Goal: Communication & Community: Answer question/provide support

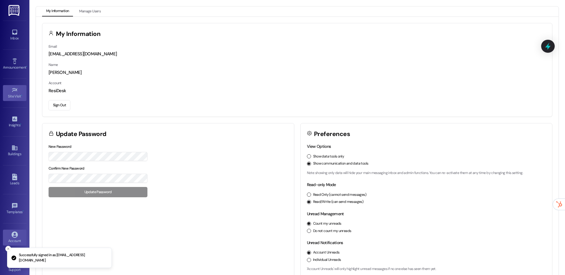
click at [7, 96] on div "Site Visit •" at bounding box center [14, 96] width 29 height 6
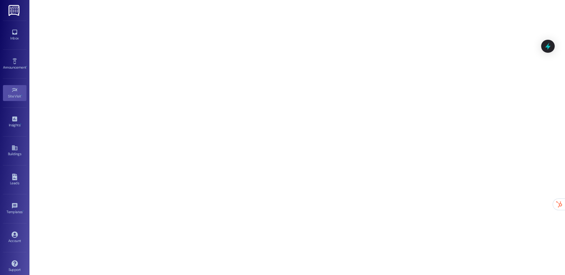
click at [11, 44] on div "Inbox Go to Inbox" at bounding box center [15, 35] width 24 height 29
click at [13, 38] on div "Inbox" at bounding box center [14, 38] width 29 height 6
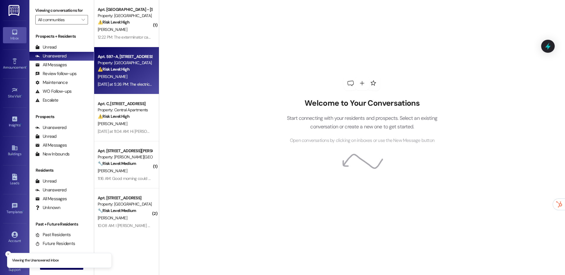
scroll to position [40, 0]
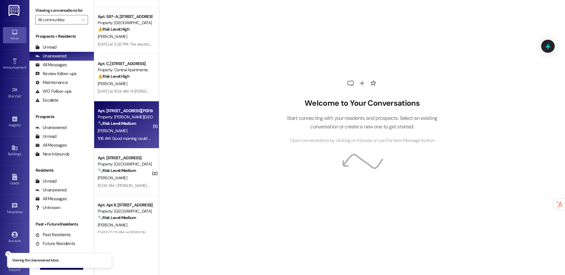
click at [118, 117] on div "Property: [PERSON_NAME][GEOGRAPHIC_DATA] Homes" at bounding box center [125, 117] width 54 height 6
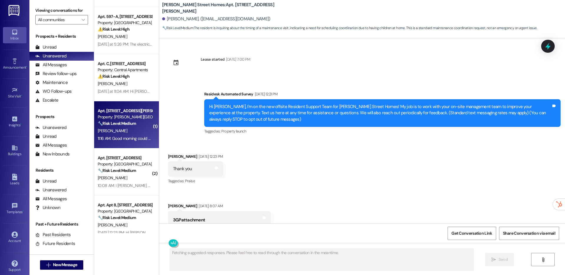
scroll to position [936, 0]
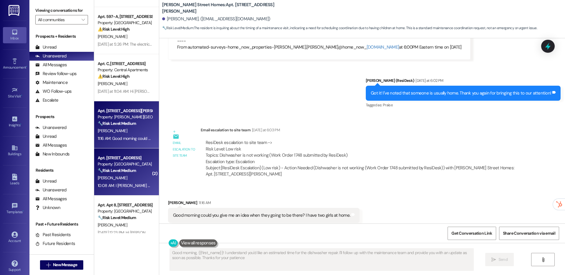
type textarea "Good morning, {{first_name}}! I understand you'd like an estimated time for the…"
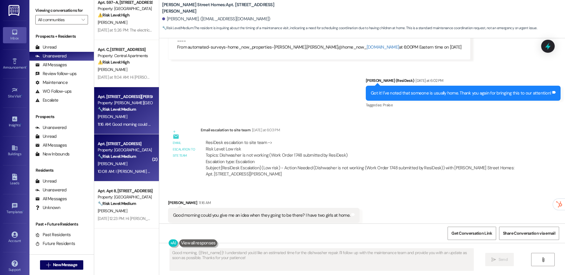
scroll to position [54, 0]
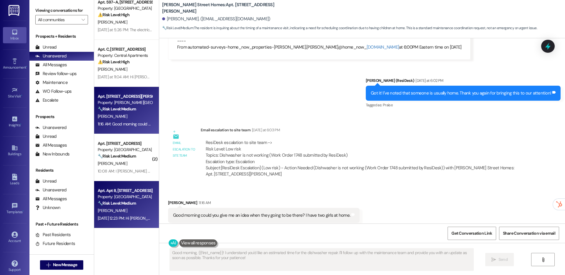
click at [126, 201] on strong "🔧 Risk Level: Medium" at bounding box center [117, 202] width 38 height 5
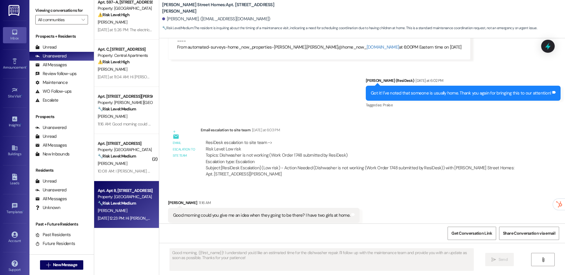
type textarea "Fetching suggested responses. Please feel free to read through the conversation…"
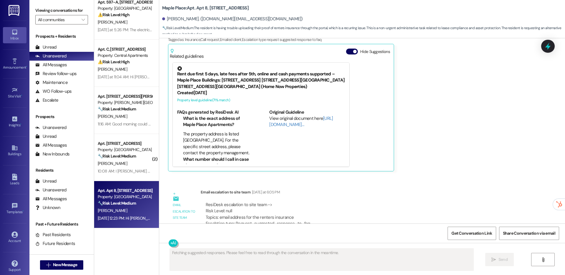
scroll to position [104, 0]
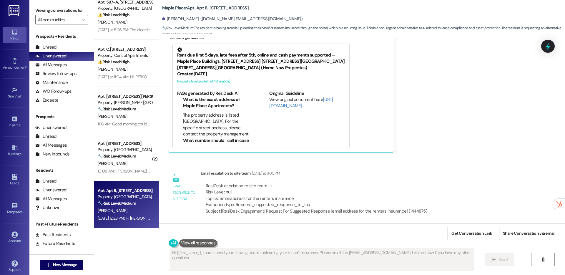
type textarea "Hi {{first_name}}, I understand you're having trouble uploading your renter's i…"
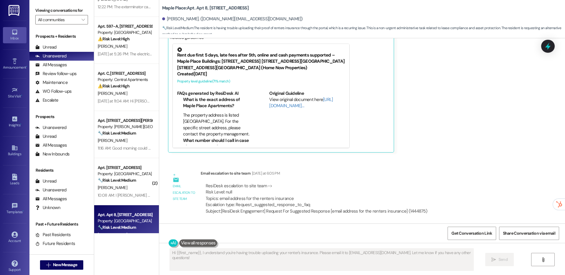
scroll to position [0, 0]
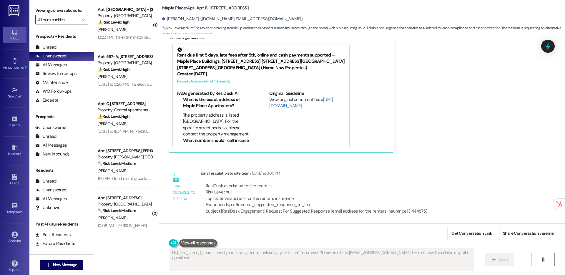
click at [61, 21] on input "All communities" at bounding box center [58, 19] width 41 height 9
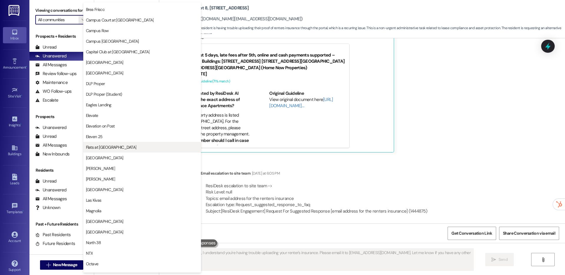
scroll to position [95, 0]
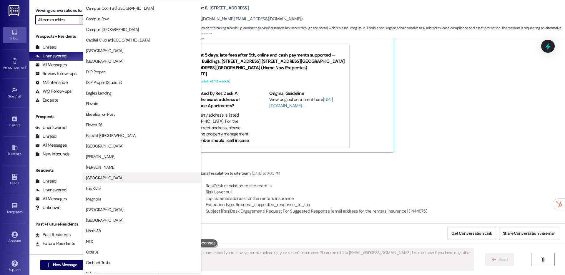
click at [109, 177] on span "Lakeview Oaks" at bounding box center [104, 178] width 37 height 6
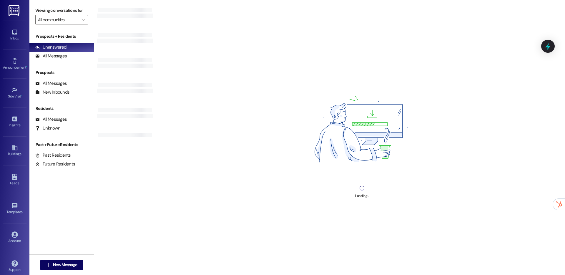
type input "Lakeview Oaks"
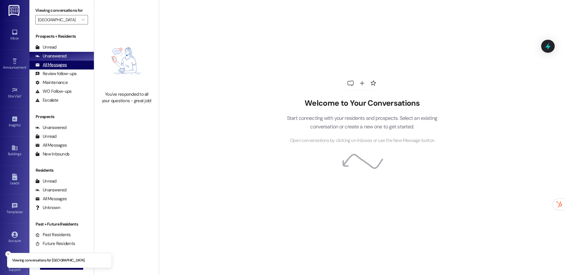
click at [49, 68] on div "All Messages" at bounding box center [50, 65] width 31 height 6
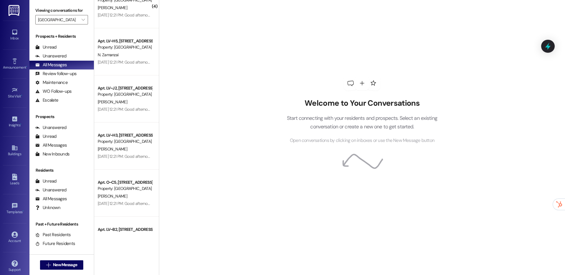
scroll to position [1241, 0]
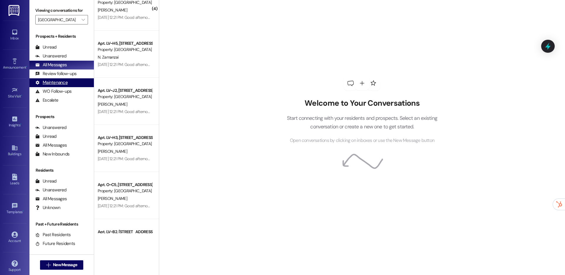
click at [51, 81] on div "Maintenance" at bounding box center [51, 82] width 32 height 6
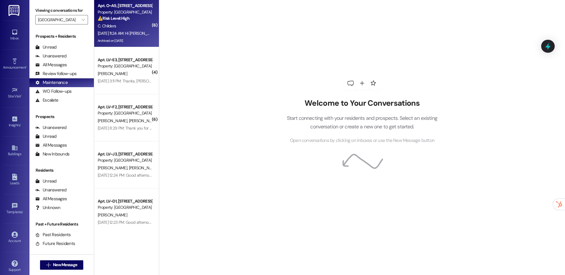
click at [121, 35] on div "Aug 13, 2025 at 11:24 AM: Hi Carolyn, the site team said Chris cleared the clog…" at bounding box center [443, 33] width 690 height 5
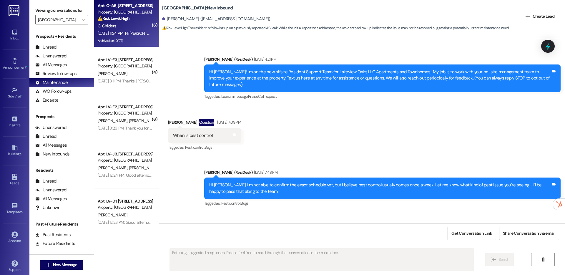
scroll to position [1504, 0]
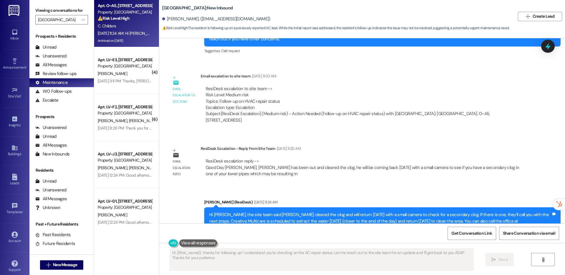
type textarea "Hi {{first_name}}, thanks for following up! I understand you're checking on the…"
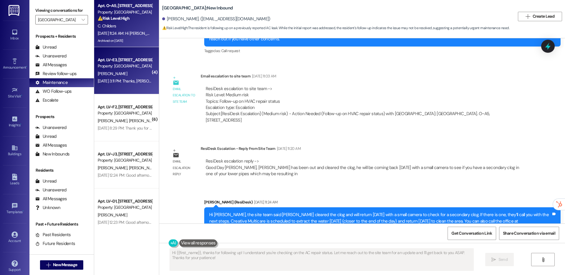
click at [117, 73] on div "A. Demery" at bounding box center [125, 73] width 56 height 7
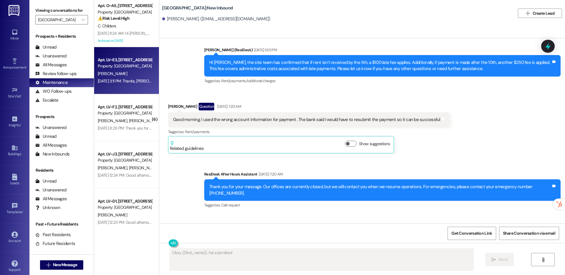
scroll to position [813, 0]
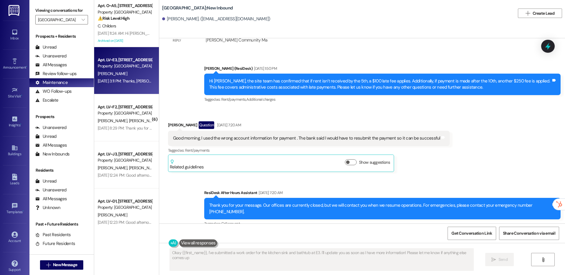
type textarea "Okay {{first_name}}, I've submitted a work order for the kitchen sink and batht…"
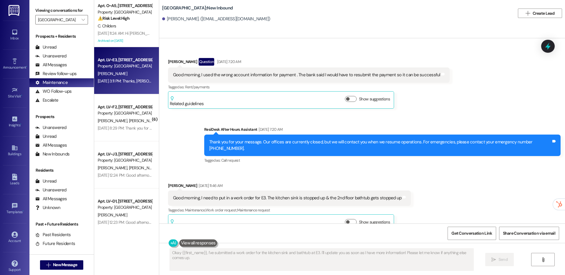
scroll to position [1091, 0]
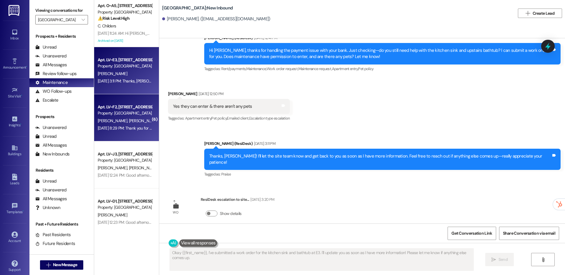
click at [120, 132] on div "Apt. LV~F2, 1102 Mohawk Street Property: Lakeview Oaks P. Ashe R. Moses W. Ashe…" at bounding box center [126, 117] width 65 height 47
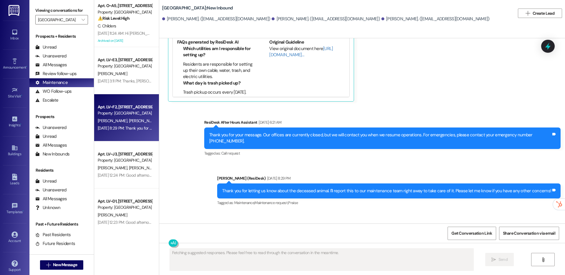
scroll to position [1589, 0]
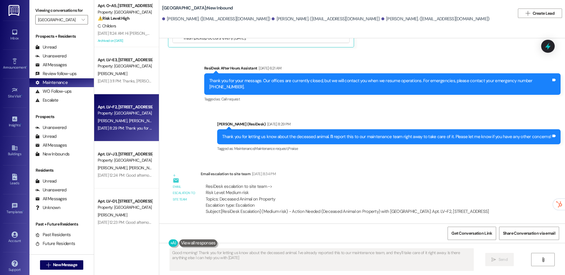
type textarea "Good morning! Thank you for letting us know about the deceased animal. I've alr…"
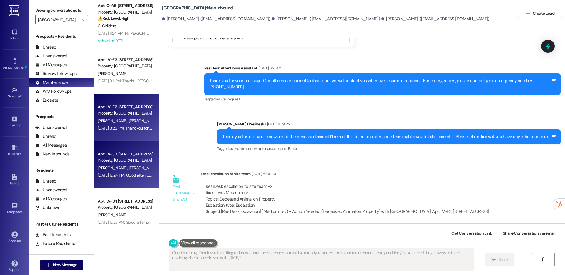
click at [119, 161] on div "Property: Lakeview Oaks" at bounding box center [125, 160] width 54 height 6
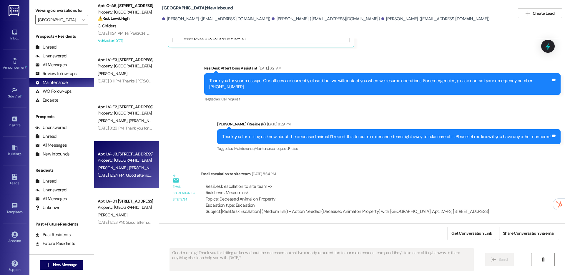
type textarea "Fetching suggested responses. Please feel free to read through the conversation…"
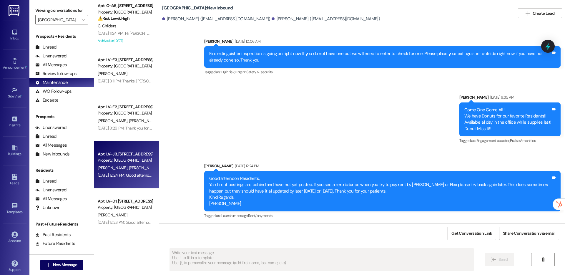
scroll to position [340, 0]
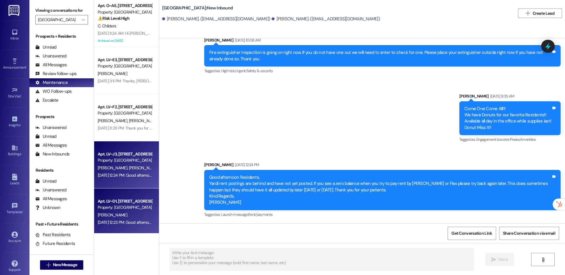
click at [131, 218] on div "A. Graham" at bounding box center [125, 214] width 56 height 7
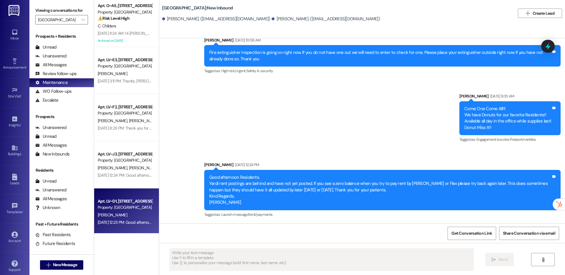
type textarea "Fetching suggested responses. Please feel free to read through the conversation…"
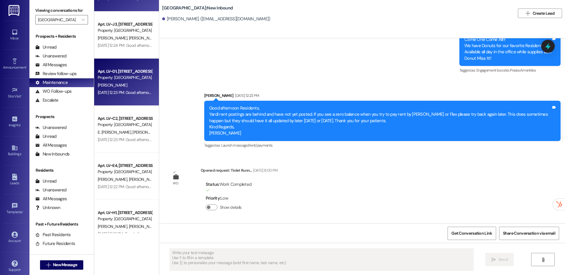
scroll to position [131, 0]
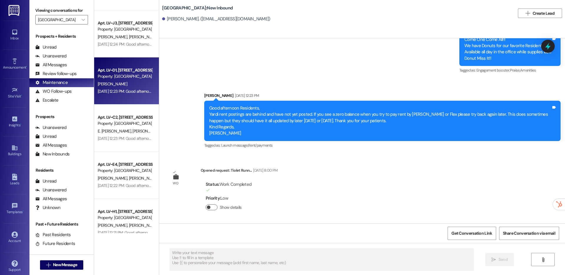
click at [206, 206] on button "Show details" at bounding box center [212, 207] width 12 height 6
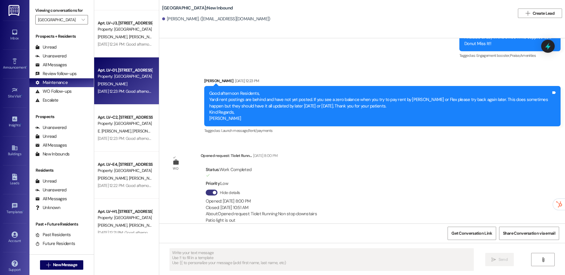
scroll to position [434, 0]
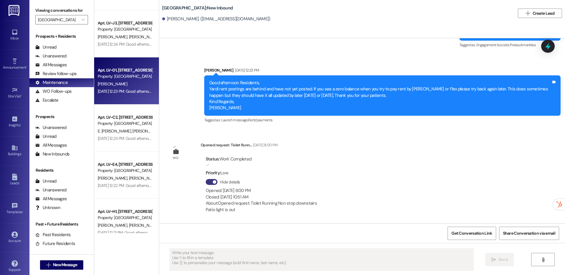
click at [206, 186] on div "Hide details Opened: Aug 12, 2025 at 8:00 PM Closed: Aug 15, 2025 at 10:51 AM A…" at bounding box center [261, 195] width 111 height 37
click at [213, 182] on span "button" at bounding box center [215, 182] width 4 height 4
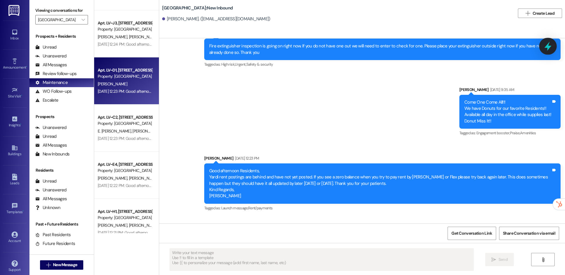
scroll to position [409, 0]
